Goal: Information Seeking & Learning: Learn about a topic

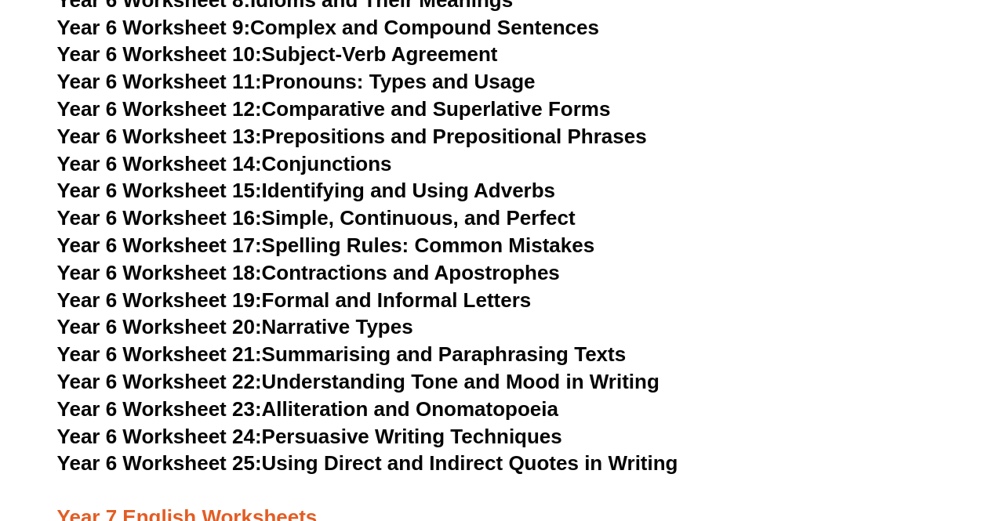
scroll to position [8545, 0]
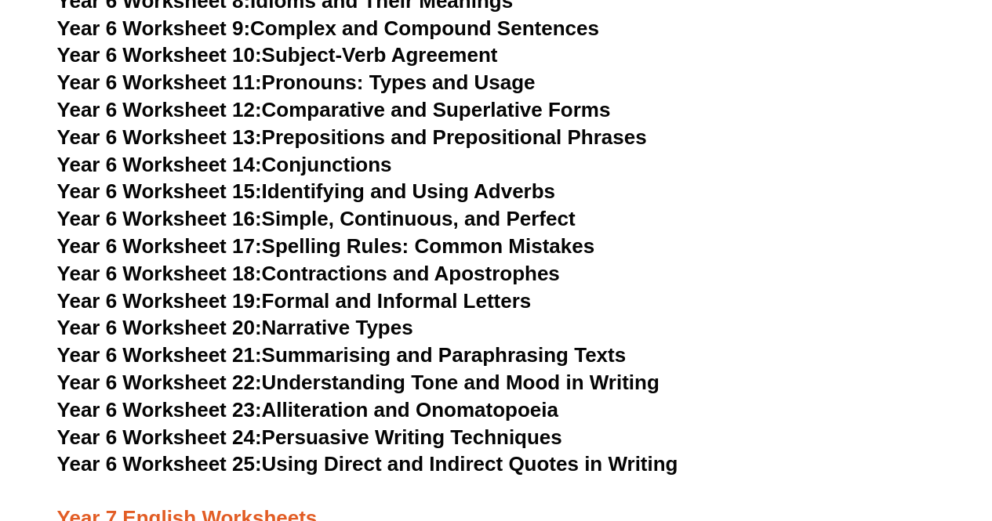
drag, startPoint x: 314, startPoint y: 274, endPoint x: 289, endPoint y: 274, distance: 24.3
click at [289, 316] on link "Year 6 Worksheet 20: Narrative Types" at bounding box center [235, 328] width 356 height 24
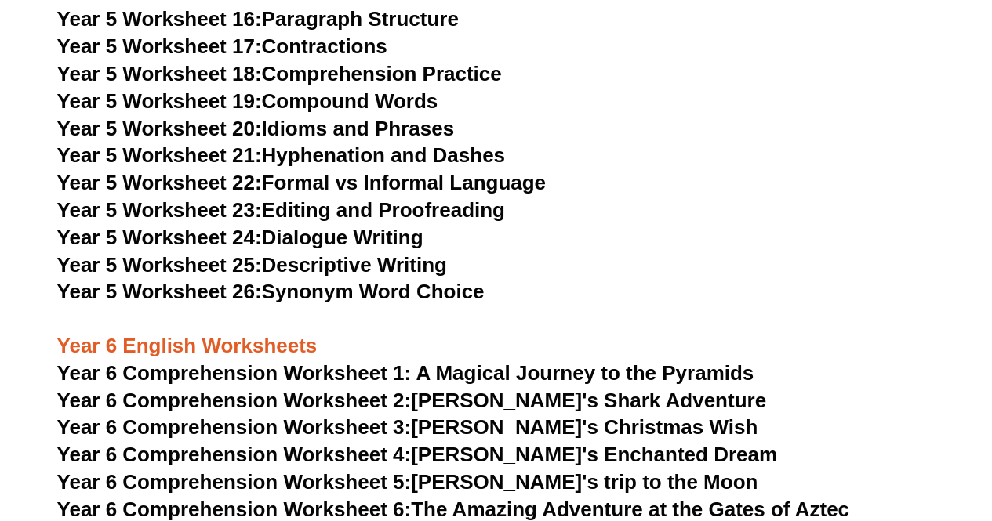
scroll to position [7520, 0]
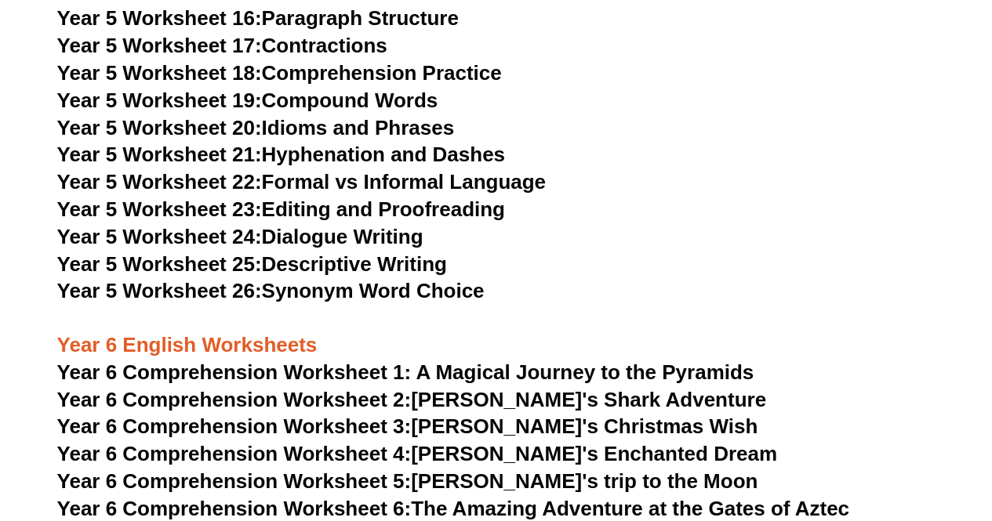
click at [390, 376] on span "Year 6 Comprehension Worksheet 1: A Magical Journey to the Pyramids" at bounding box center [405, 373] width 697 height 24
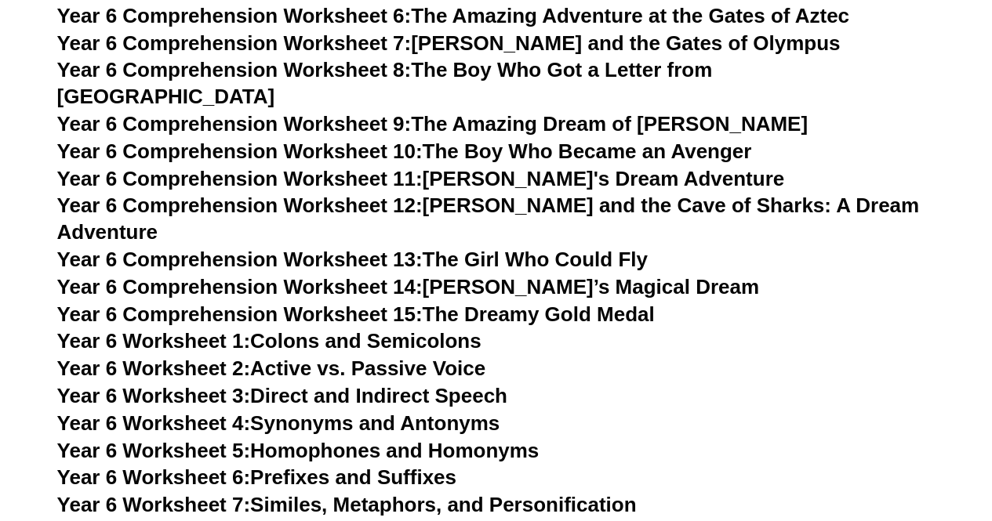
scroll to position [8155, 0]
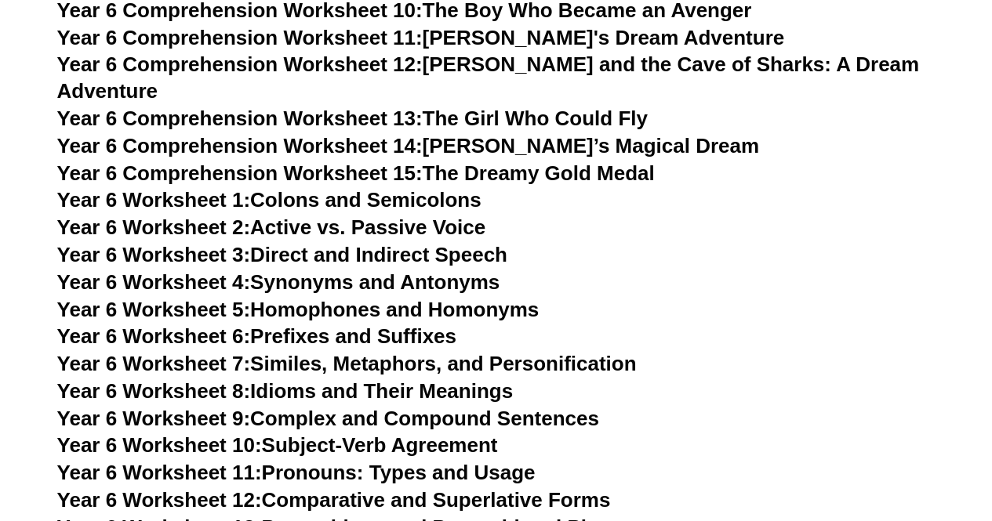
click at [306, 188] on link "Year 6 Worksheet 1: Colons and Semicolons" at bounding box center [269, 200] width 424 height 24
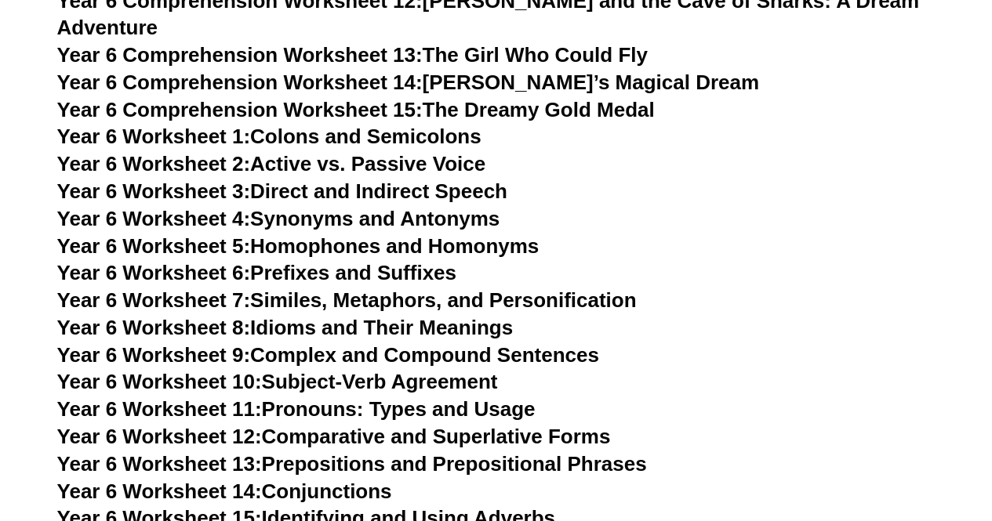
click at [305, 207] on link "Year 6 Worksheet 4: Synonyms and Antonyms" at bounding box center [278, 219] width 443 height 24
click at [317, 234] on link "Year 6 Worksheet 5: Homophones and Homonyms" at bounding box center [298, 246] width 482 height 24
click at [397, 261] on link "Year 6 Worksheet 6: Prefixes and Suffixes" at bounding box center [256, 273] width 399 height 24
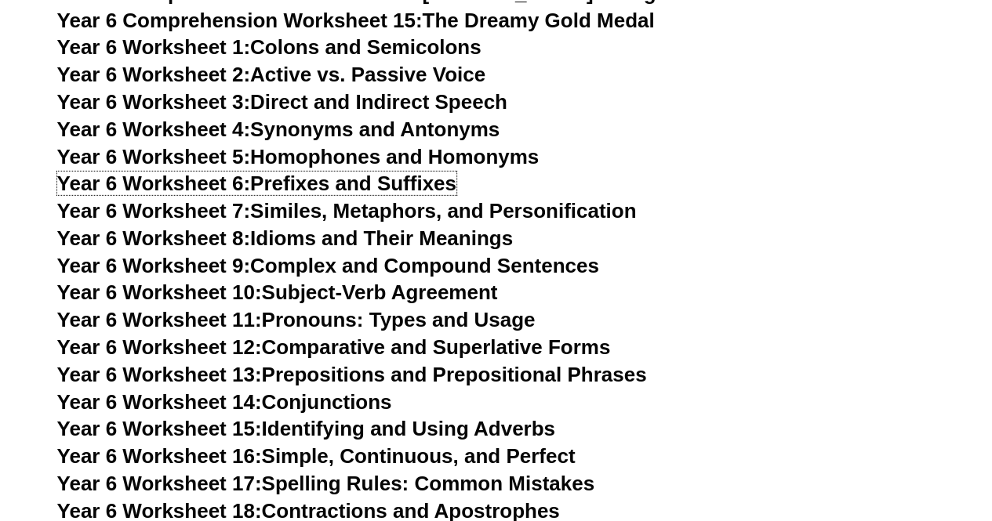
scroll to position [8316, 0]
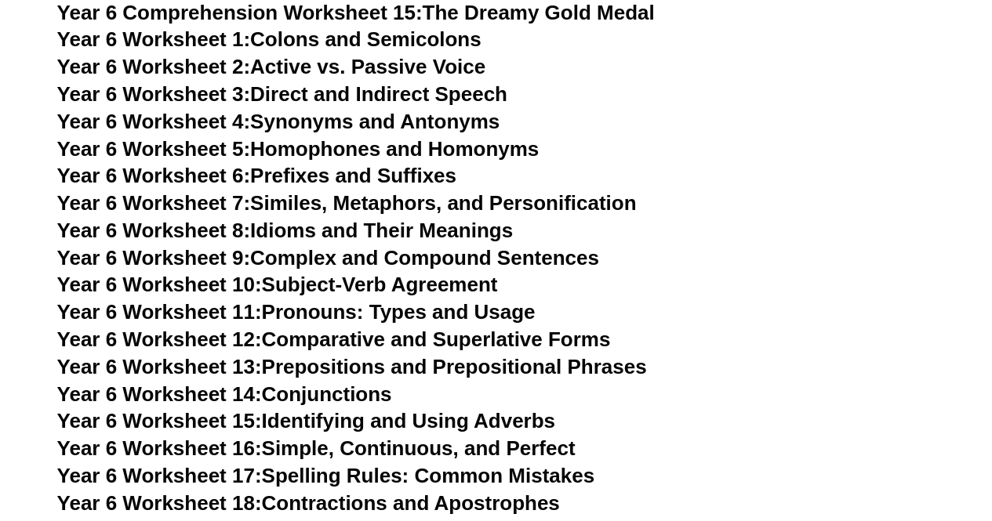
click at [417, 191] on link "Year 6 Worksheet 7: Similes, Metaphors, and Personification" at bounding box center [346, 203] width 579 height 24
click at [343, 219] on link "Year 6 Worksheet 8: Idioms and Their Meanings" at bounding box center [285, 231] width 456 height 24
click at [352, 246] on link "Year 6 Worksheet 9: Complex and Compound Sentences" at bounding box center [328, 258] width 542 height 24
